Goal: Task Accomplishment & Management: Use online tool/utility

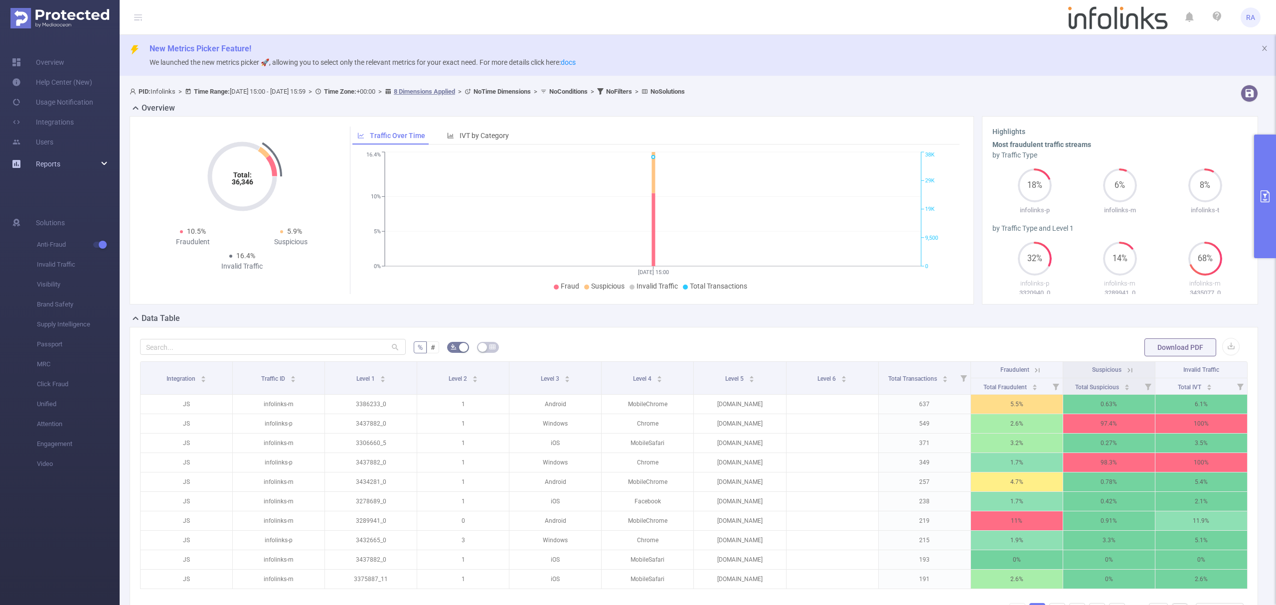
click at [44, 160] on span "Reports" at bounding box center [48, 164] width 24 height 8
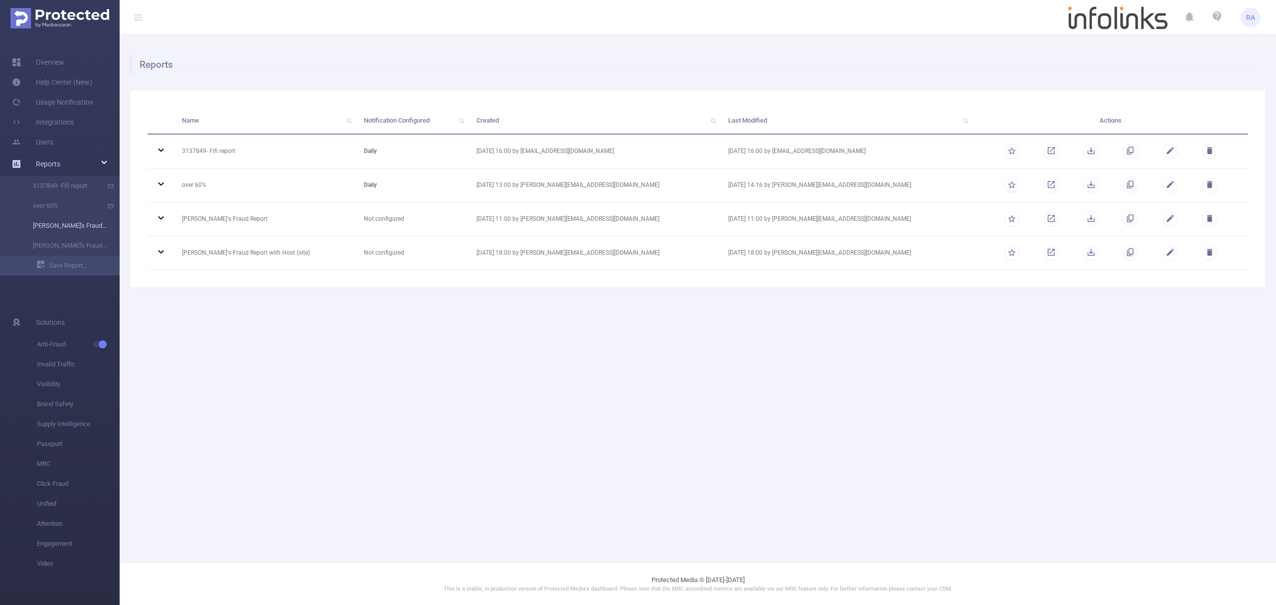
click at [73, 226] on link "[PERSON_NAME]'s Fraud Report" at bounding box center [64, 226] width 88 height 20
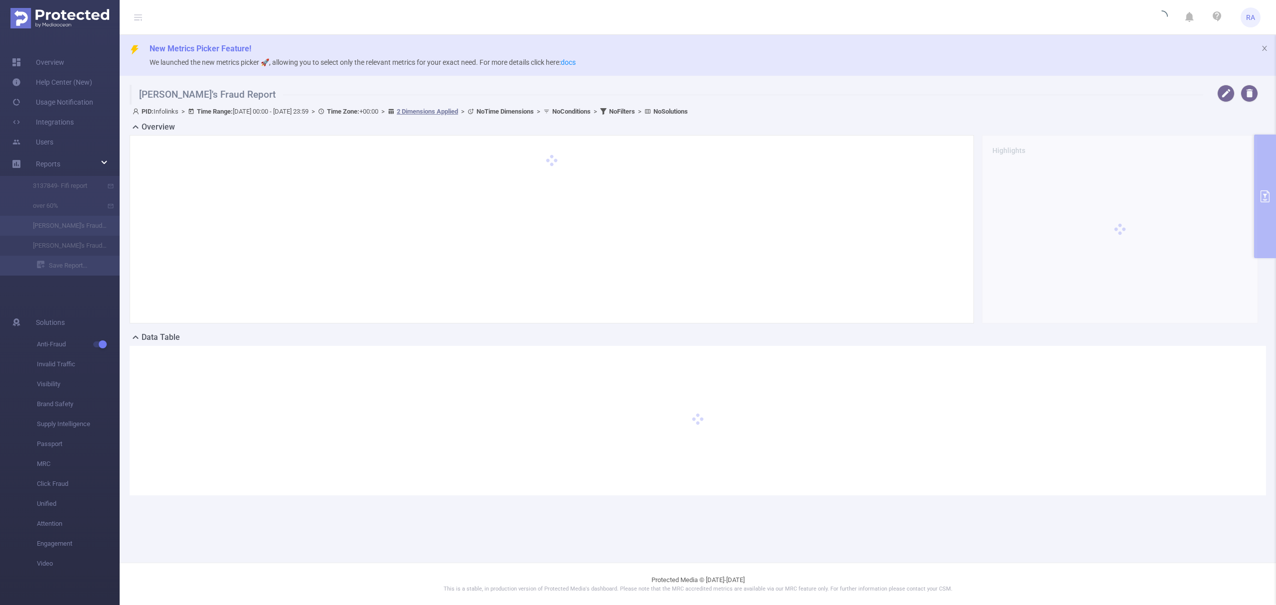
click at [1270, 171] on div "[PERSON_NAME]'s Fraud Report PID: Infolinks > Time Range: [DATE] 00:00 - [DATE]…" at bounding box center [698, 298] width 1156 height 435
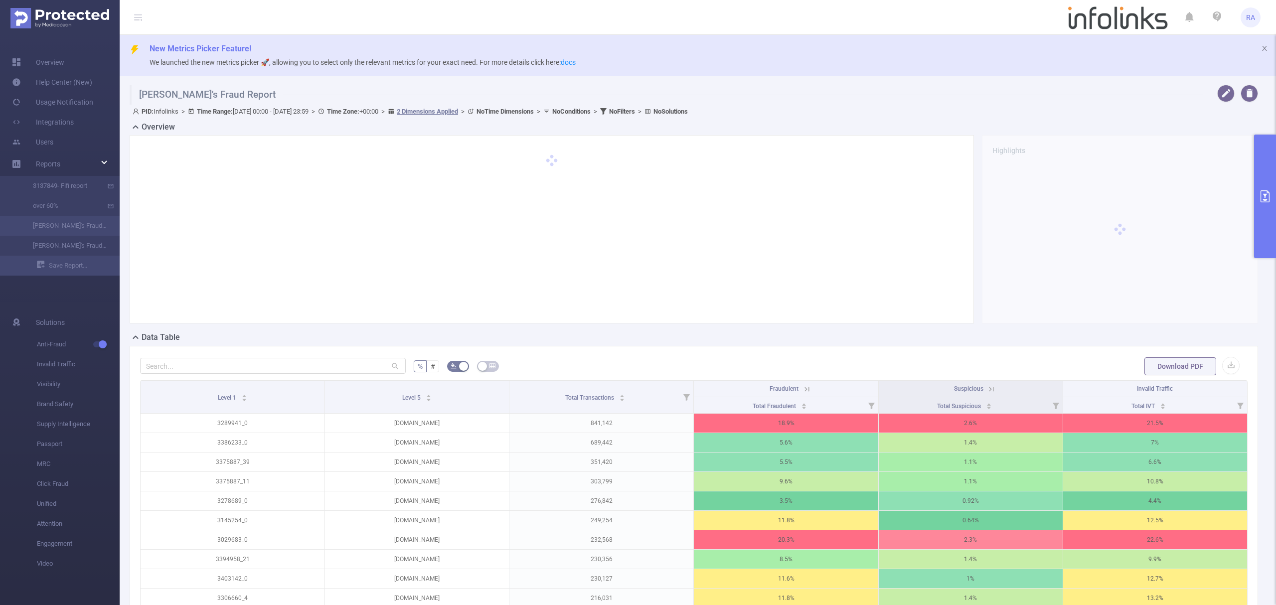
click at [1244, 238] on div at bounding box center [1120, 229] width 276 height 188
click at [1262, 221] on button "primary" at bounding box center [1265, 197] width 22 height 124
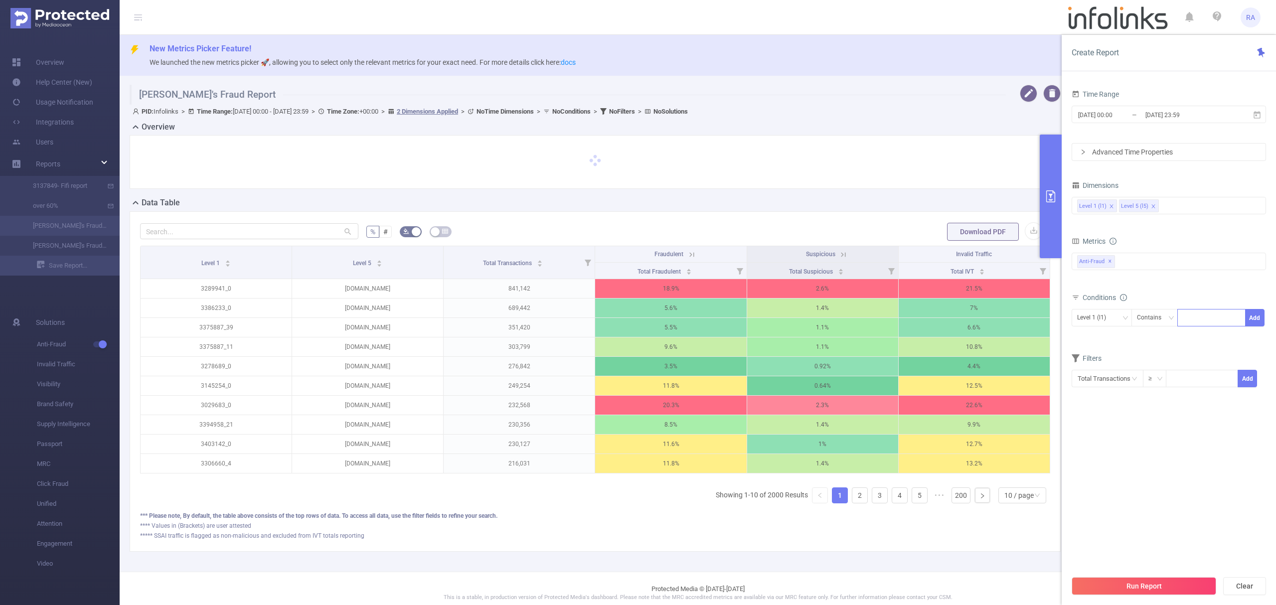
click at [1213, 317] on div at bounding box center [1211, 317] width 57 height 16
paste input "3436391"
type input "3436391"
click at [1260, 315] on button "Add" at bounding box center [1254, 317] width 19 height 17
click at [1128, 587] on button "Run Report" at bounding box center [1144, 586] width 145 height 18
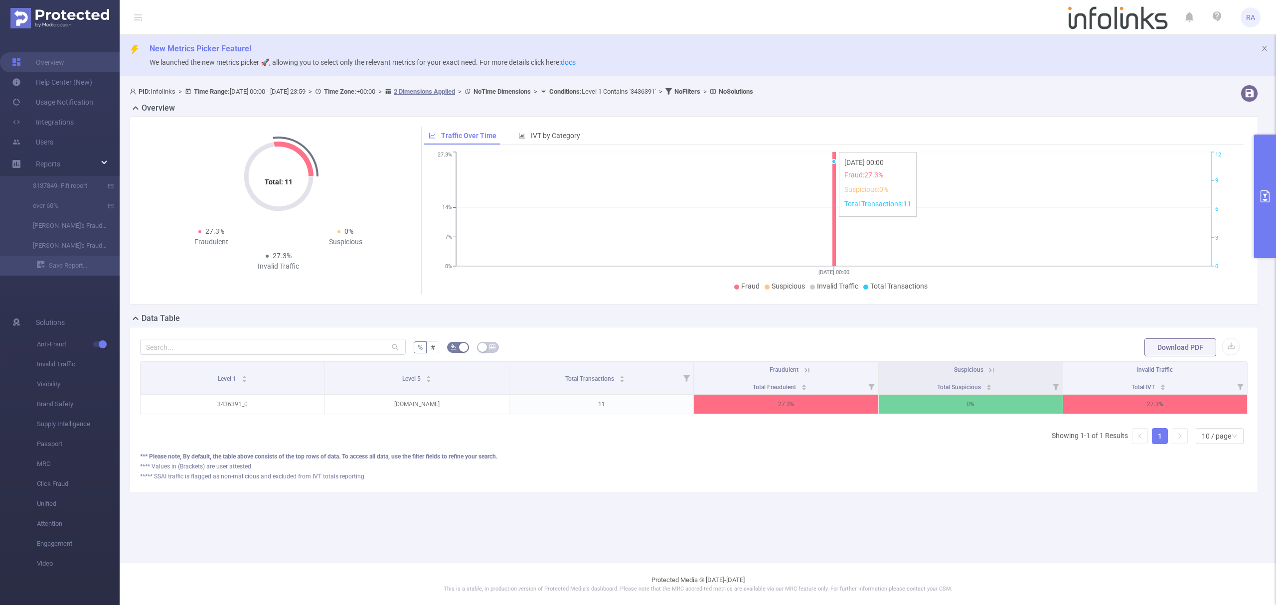
click at [1275, 220] on button "primary" at bounding box center [1265, 197] width 22 height 124
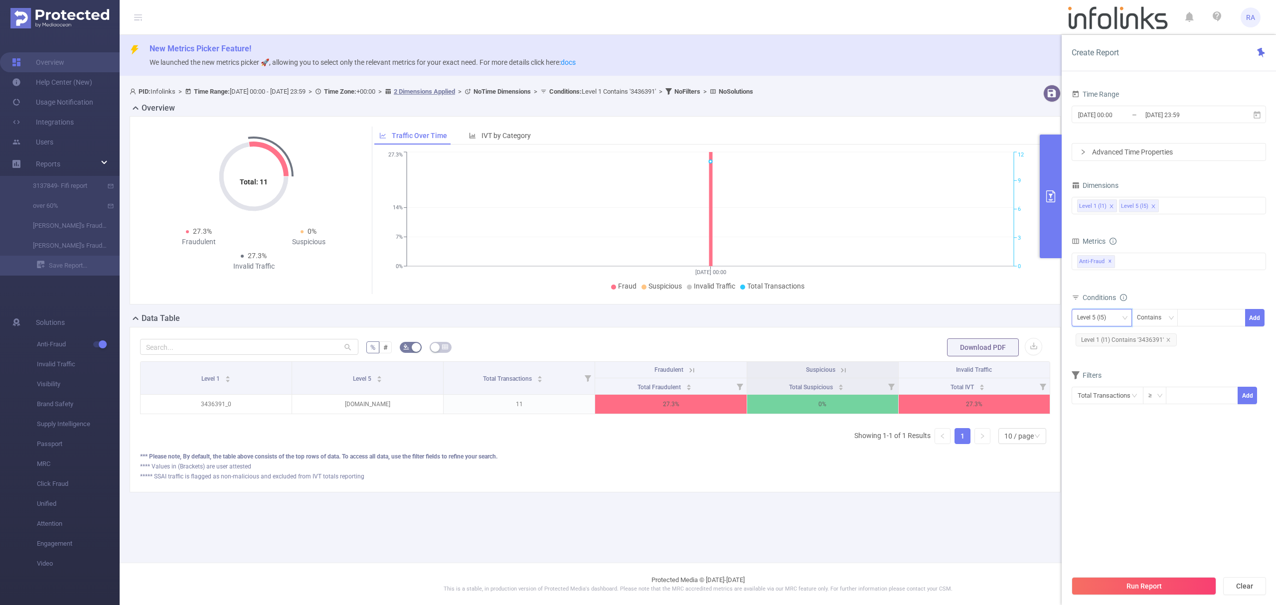
click at [1113, 317] on div "Level 5 (l5)" at bounding box center [1095, 317] width 36 height 16
click at [1109, 331] on li "Level 1 (l1)" at bounding box center [1102, 339] width 60 height 16
click at [1169, 341] on icon "icon: close" at bounding box center [1168, 339] width 5 height 5
click at [1202, 315] on div at bounding box center [1211, 317] width 57 height 16
paste input "3410277"
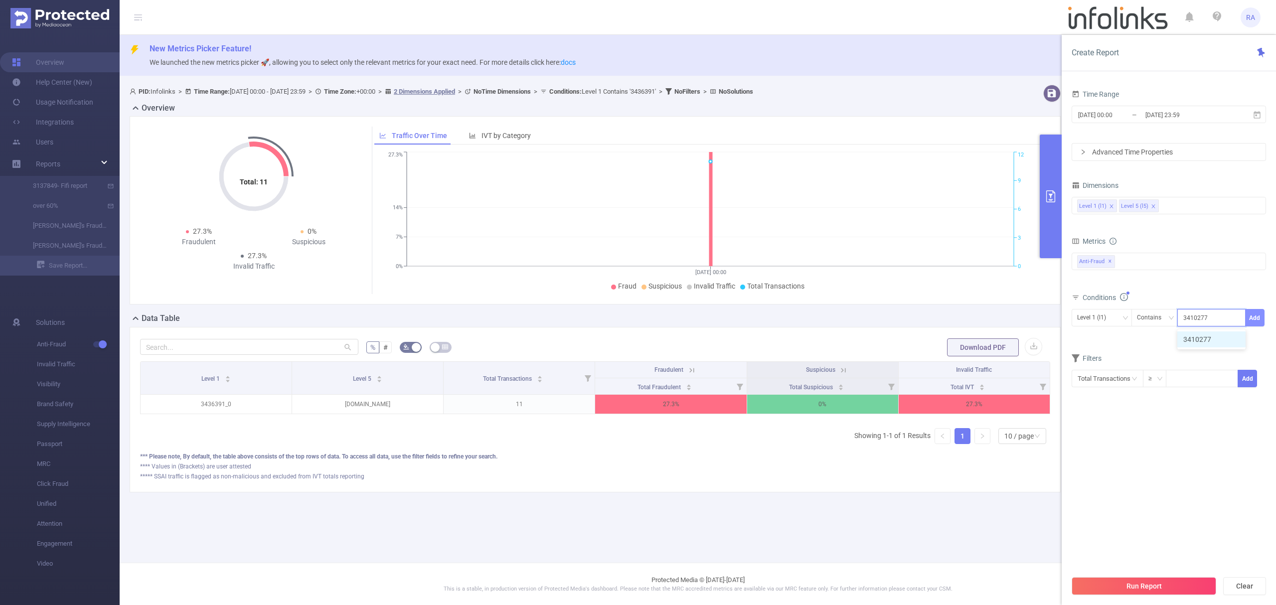
type input "3410277"
click at [1252, 313] on button "Add" at bounding box center [1254, 317] width 19 height 17
drag, startPoint x: 1132, startPoint y: 585, endPoint x: 1133, endPoint y: 578, distance: 6.5
click at [1133, 585] on button "Run Report" at bounding box center [1144, 586] width 145 height 18
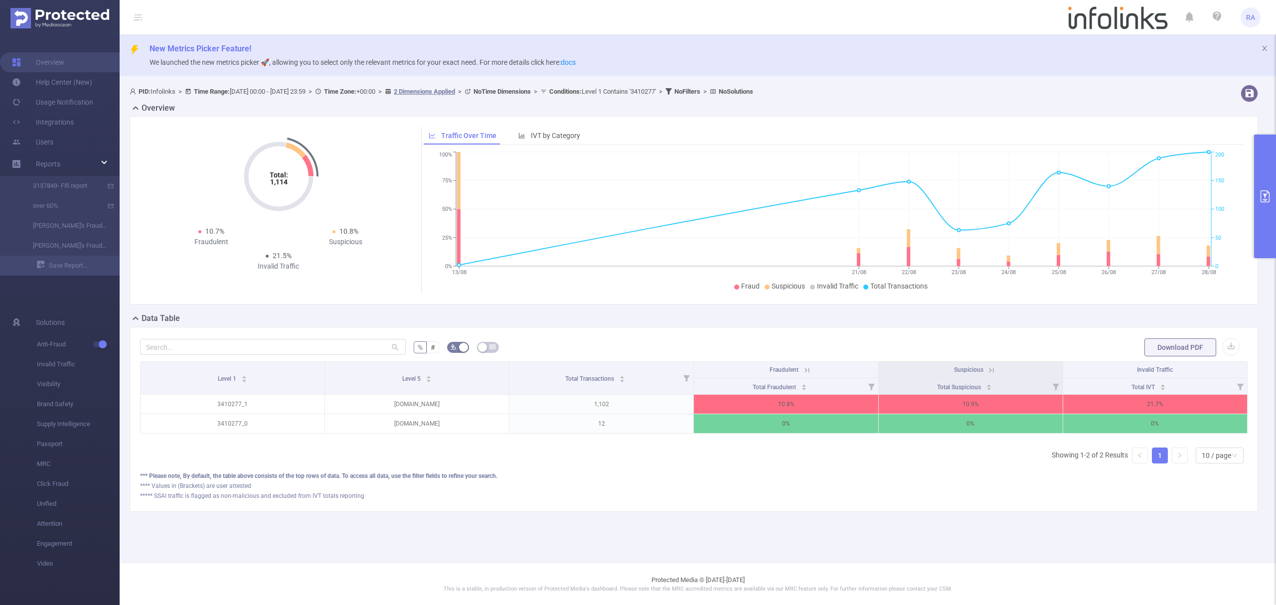
click at [1275, 190] on button "primary" at bounding box center [1265, 197] width 22 height 124
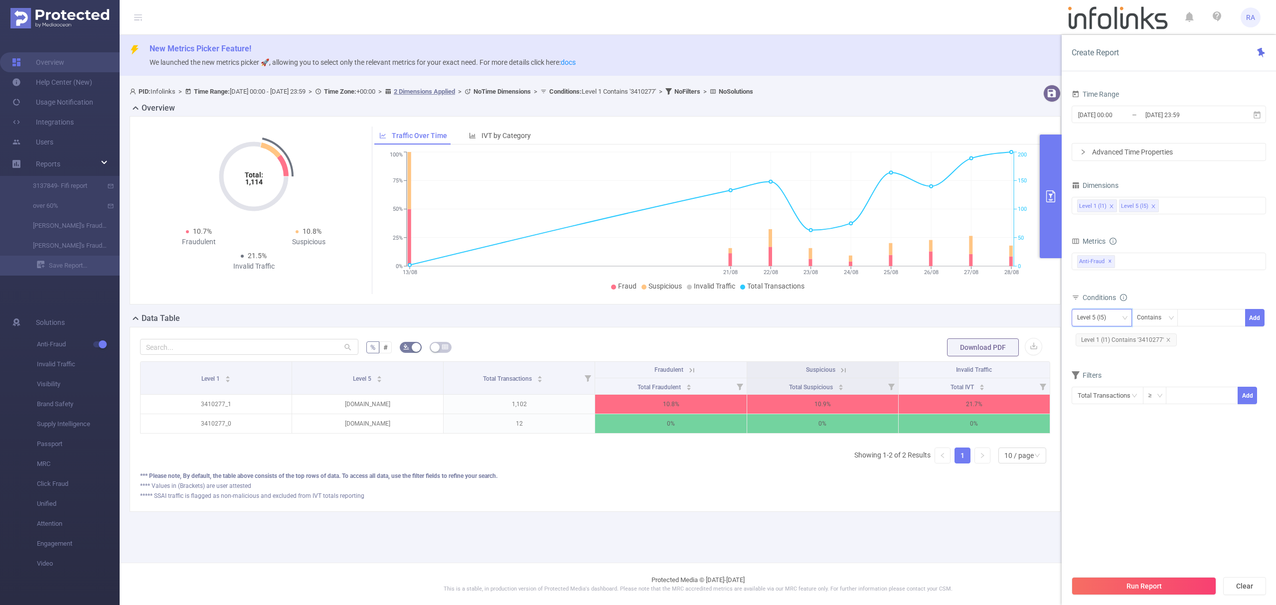
click at [1100, 320] on div "Level 5 (l5)" at bounding box center [1095, 317] width 36 height 16
click at [1093, 339] on li "Level 1 (l1)" at bounding box center [1102, 339] width 60 height 16
click at [1166, 340] on icon "icon: close" at bounding box center [1168, 339] width 5 height 5
click at [1200, 318] on div at bounding box center [1211, 317] width 57 height 16
paste input "2503748"
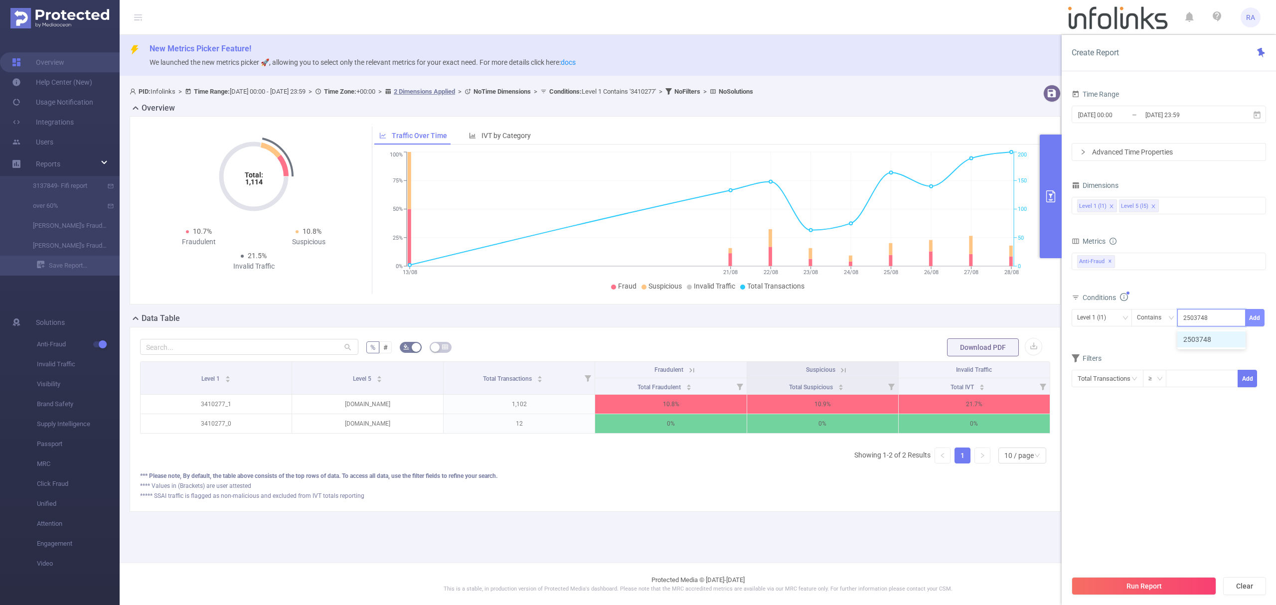
type input "2503748"
click at [1254, 315] on button "Add" at bounding box center [1254, 317] width 19 height 17
click at [1107, 590] on button "Run Report" at bounding box center [1144, 586] width 145 height 18
